Goal: Communication & Community: Connect with others

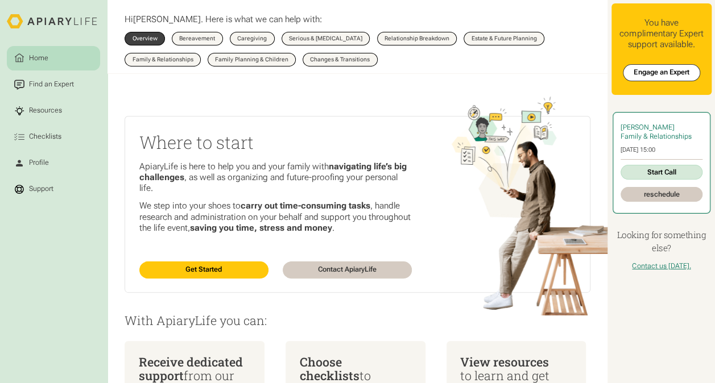
click at [686, 168] on link "Start Call" at bounding box center [662, 172] width 82 height 15
